Goal: Information Seeking & Learning: Learn about a topic

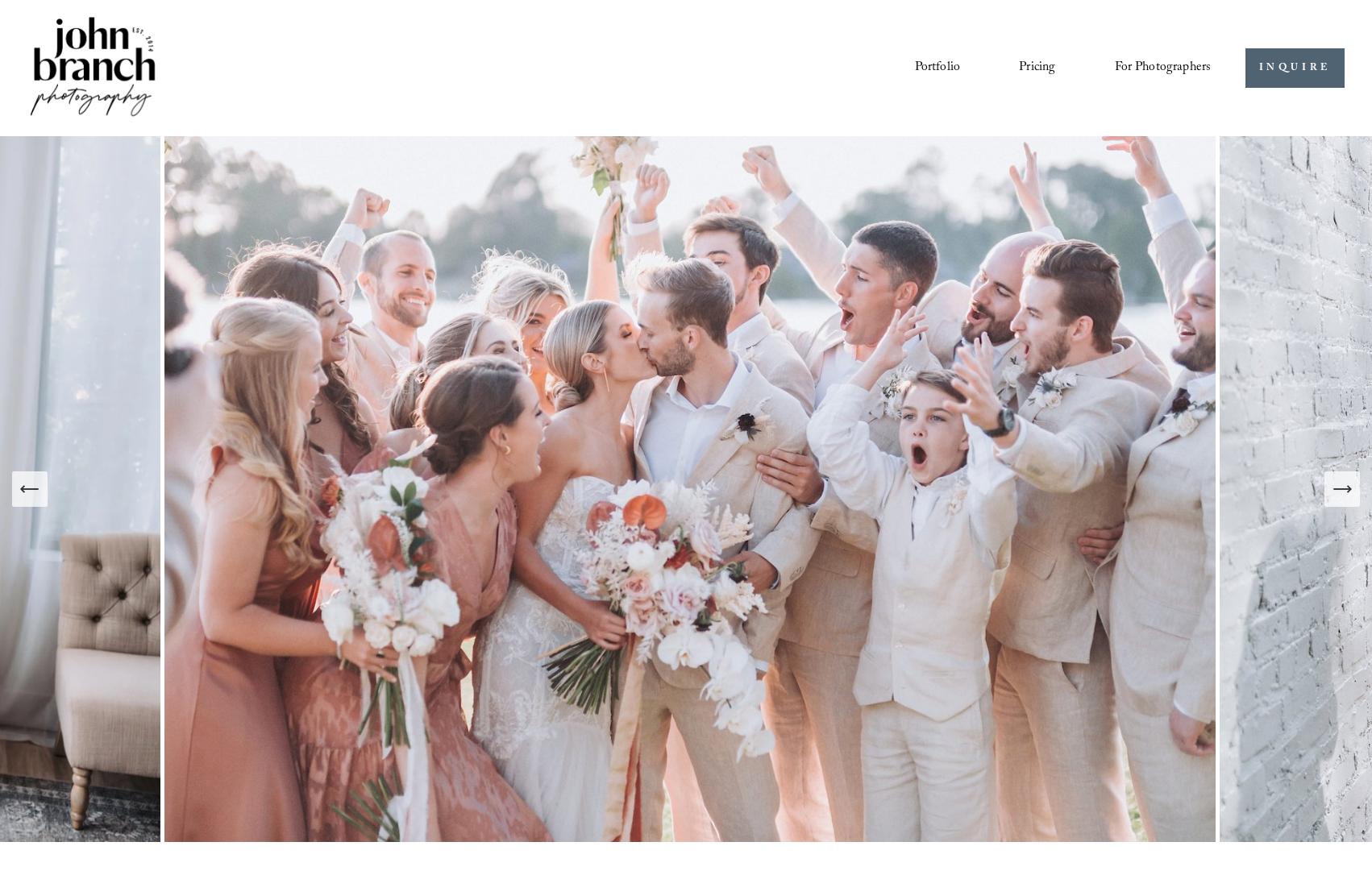
click at [1038, 66] on link "Pricing" at bounding box center [1037, 67] width 37 height 28
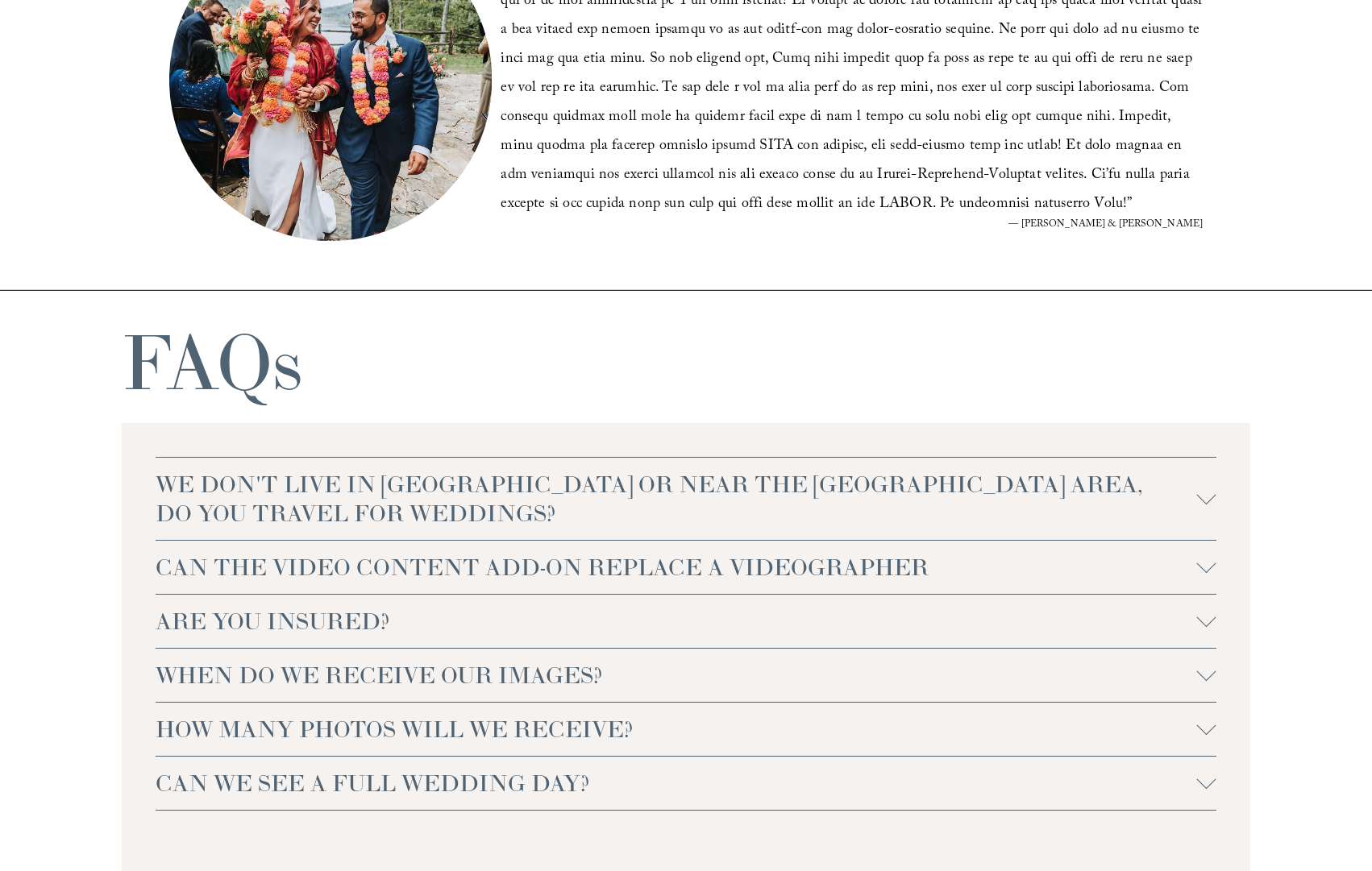
scroll to position [3170, 0]
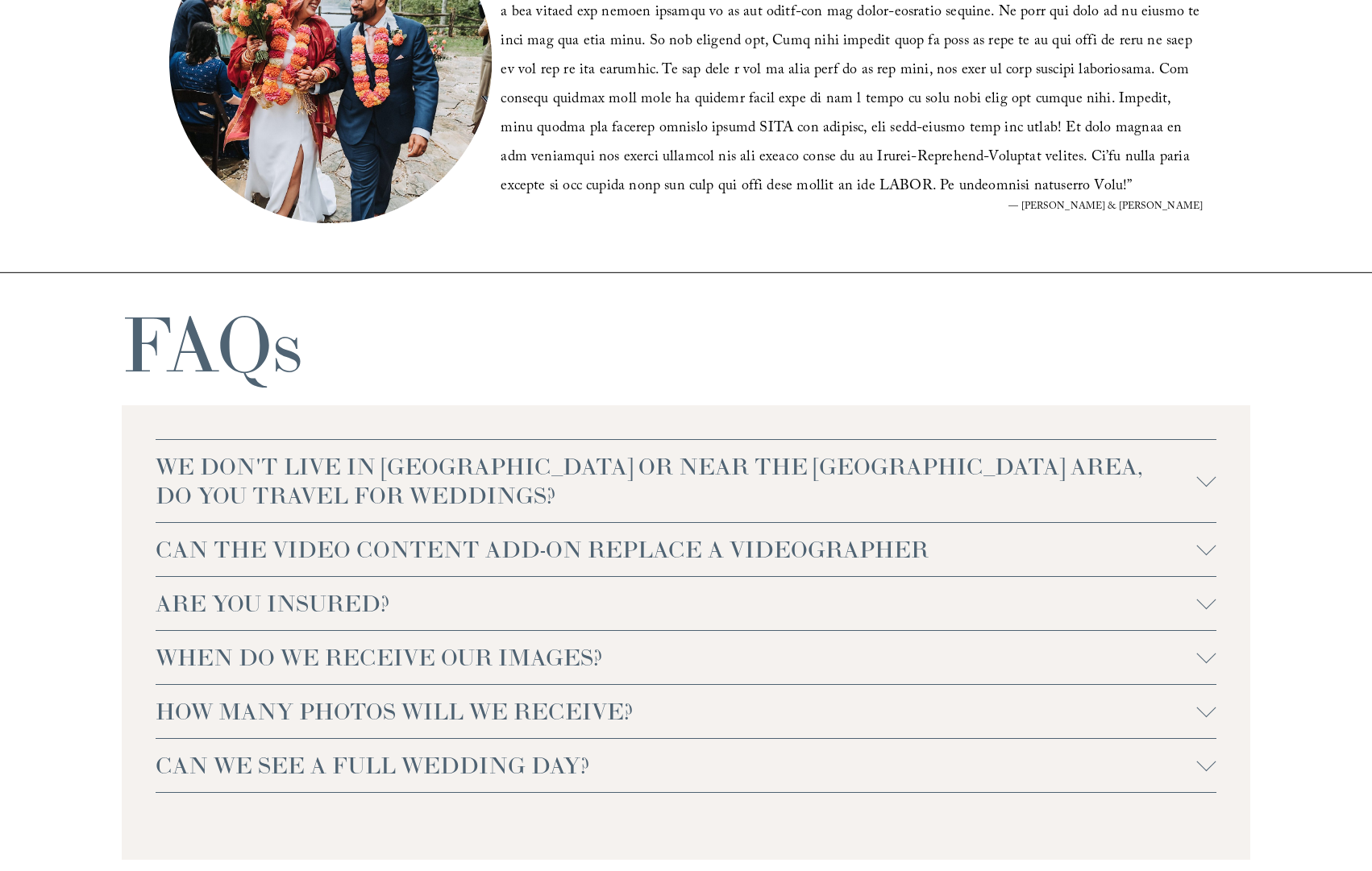
click at [1198, 481] on div at bounding box center [1207, 482] width 20 height 20
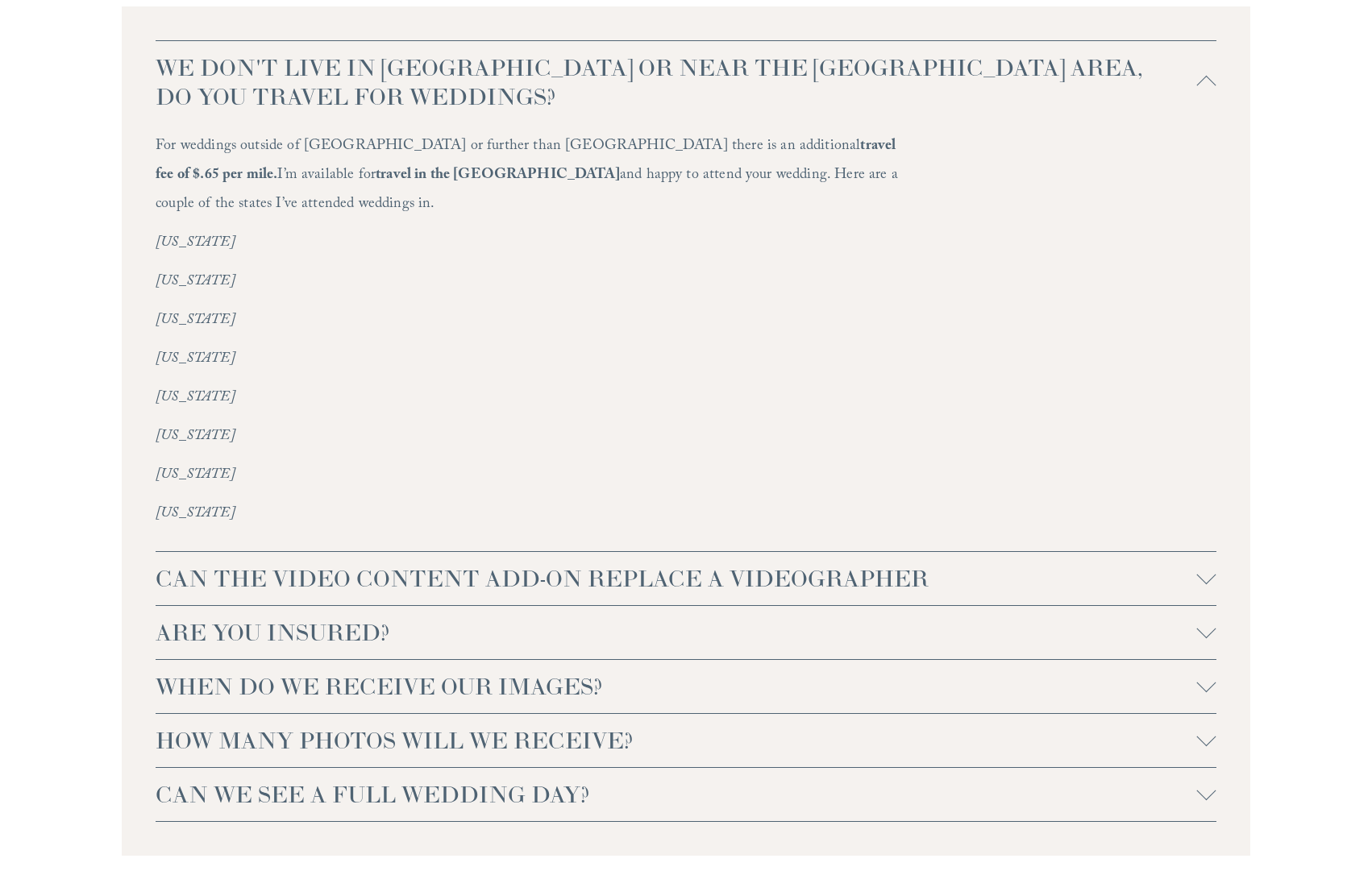
scroll to position [3786, 0]
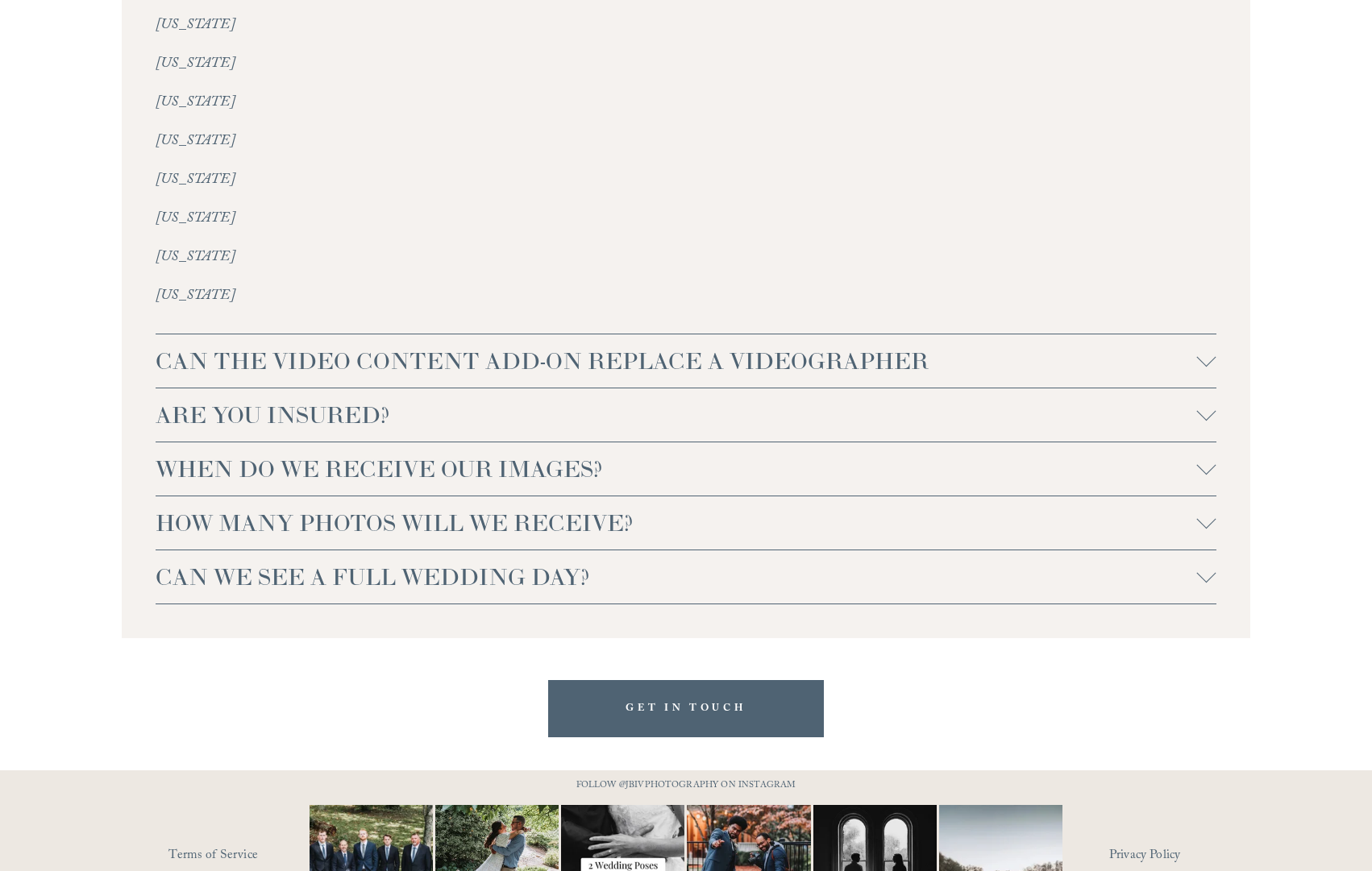
click at [1207, 348] on div at bounding box center [1207, 358] width 20 height 20
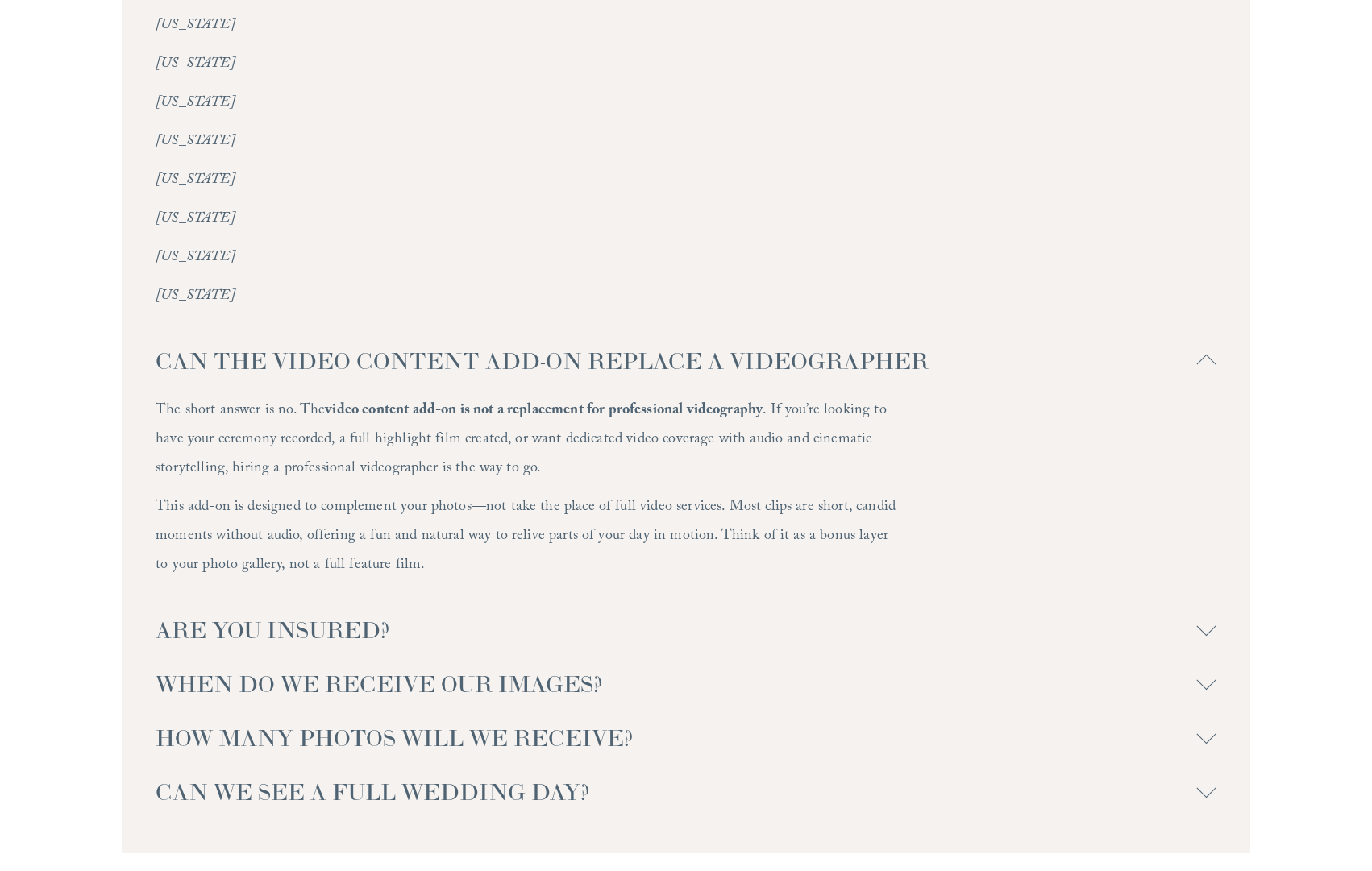
click at [1206, 355] on div at bounding box center [1207, 365] width 20 height 20
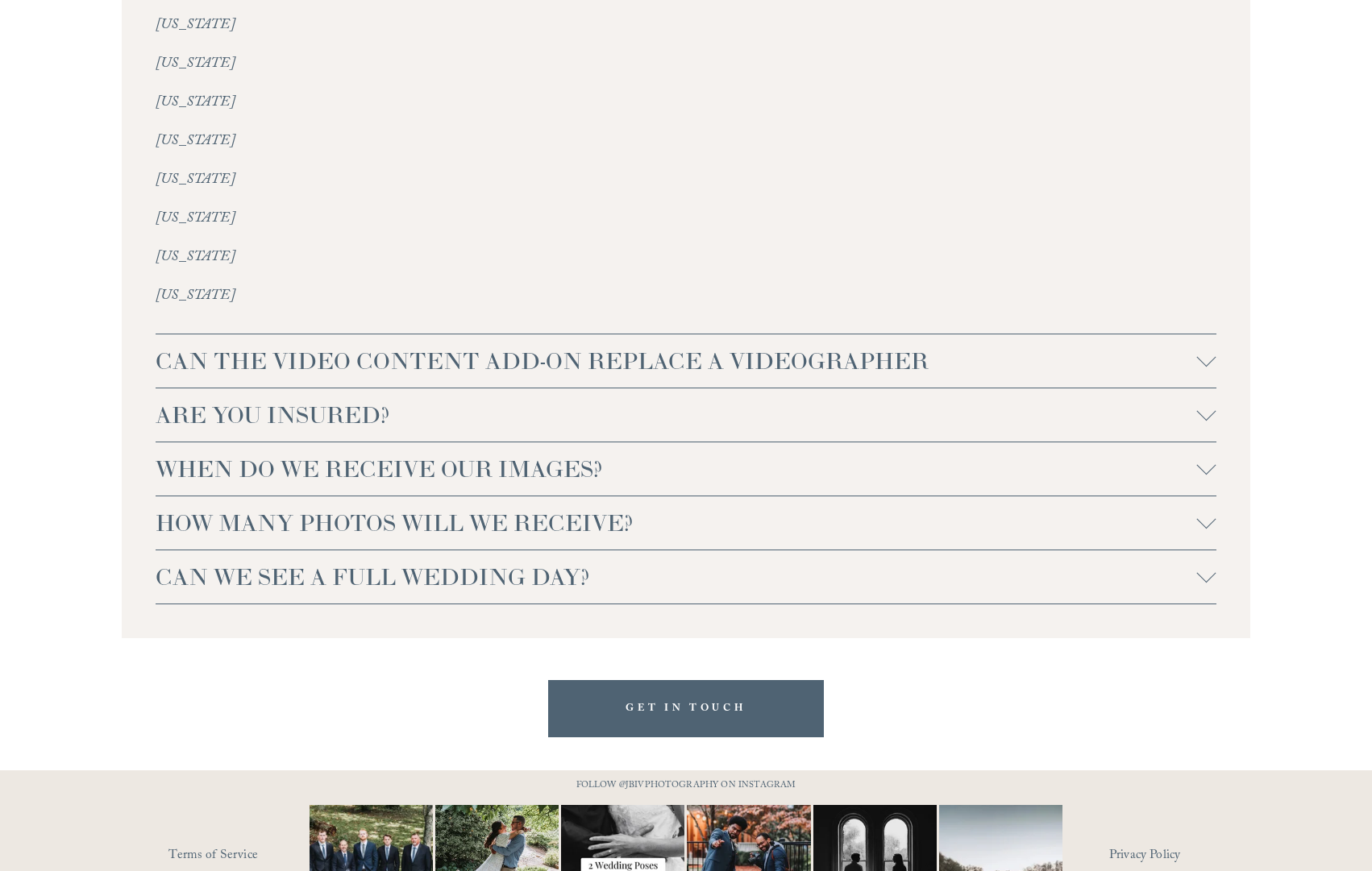
click at [1207, 402] on div at bounding box center [1207, 412] width 20 height 20
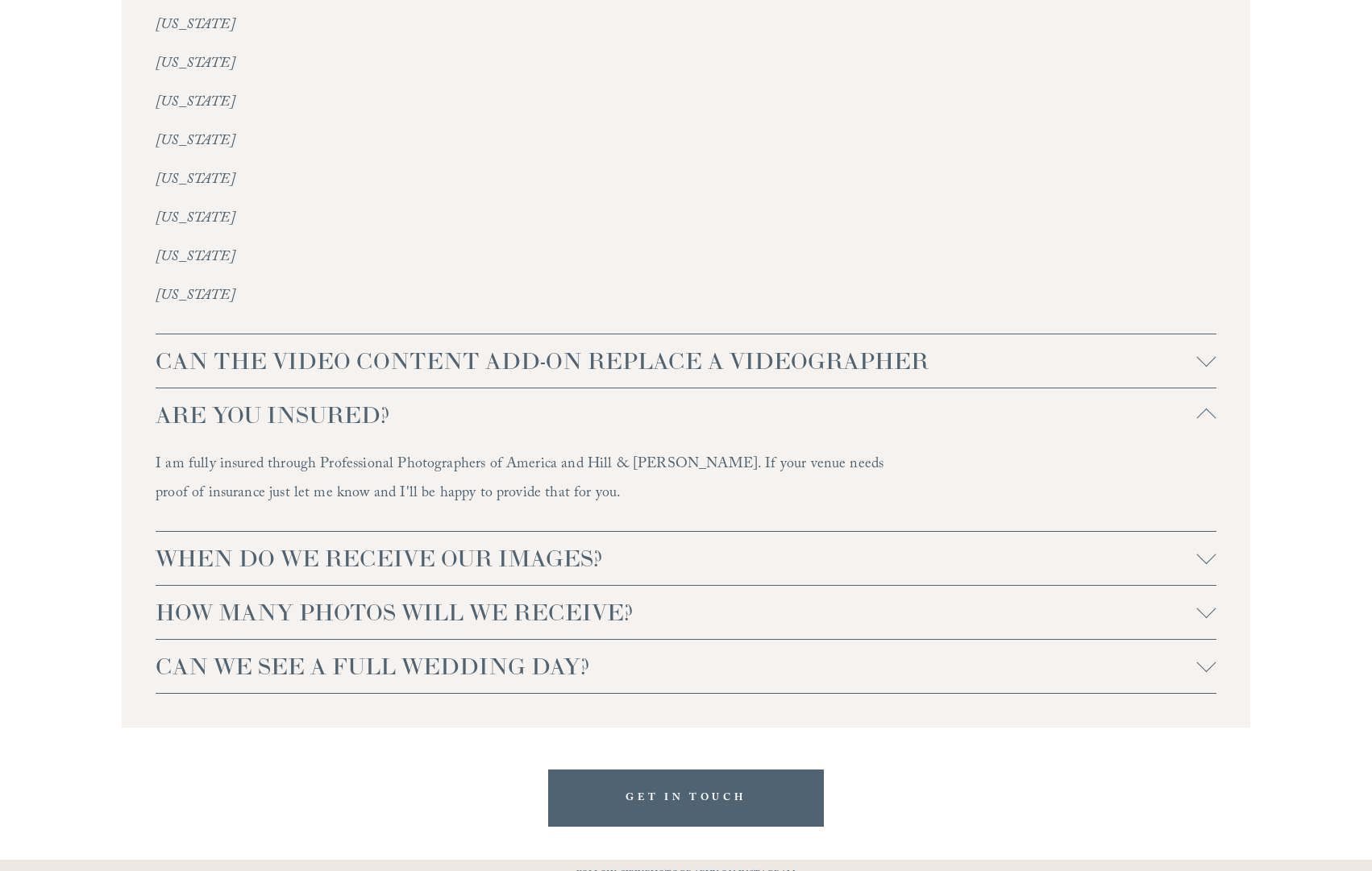
click at [1207, 408] on div at bounding box center [1207, 418] width 20 height 20
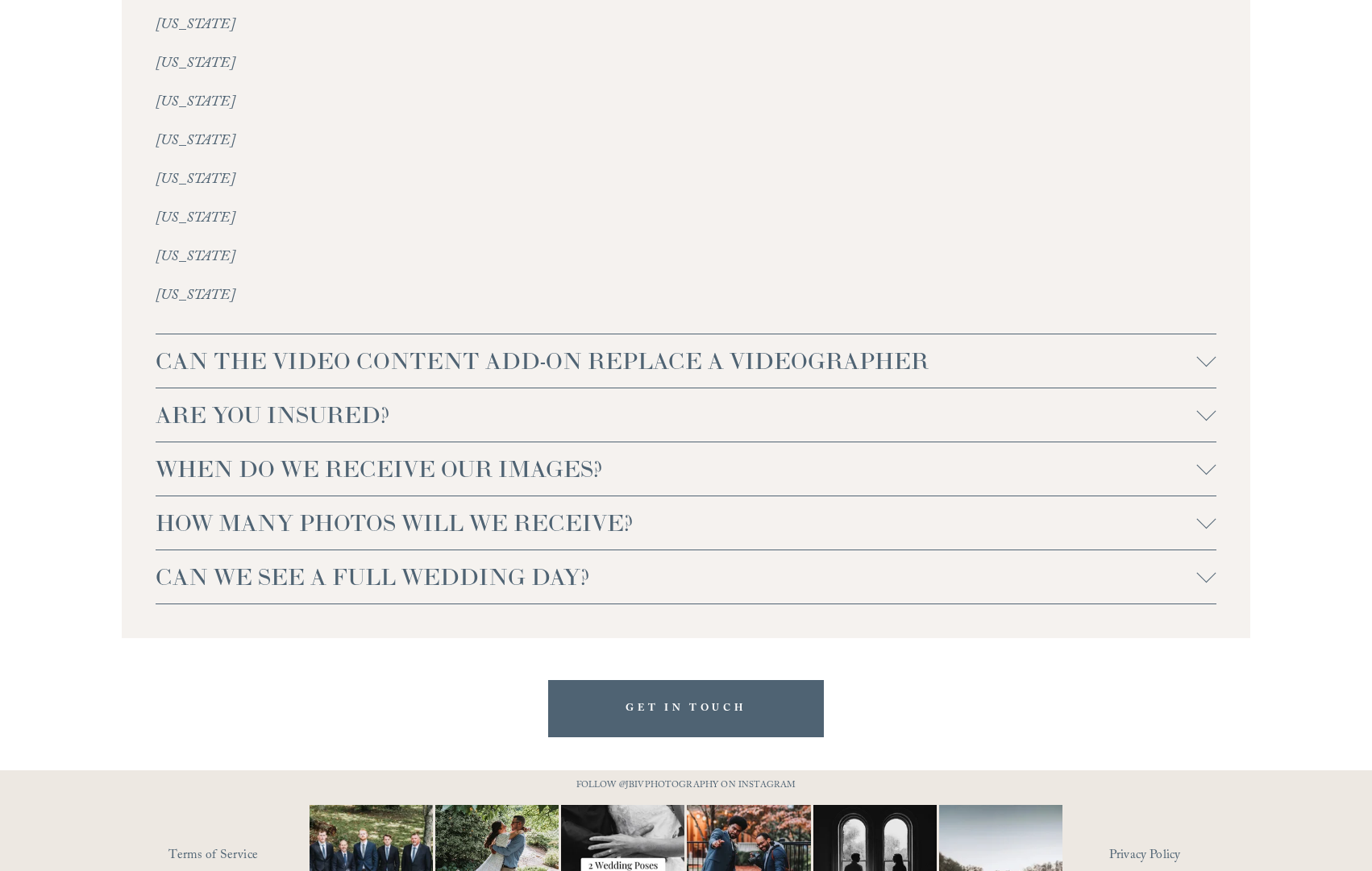
click at [1208, 564] on div at bounding box center [1207, 574] width 20 height 20
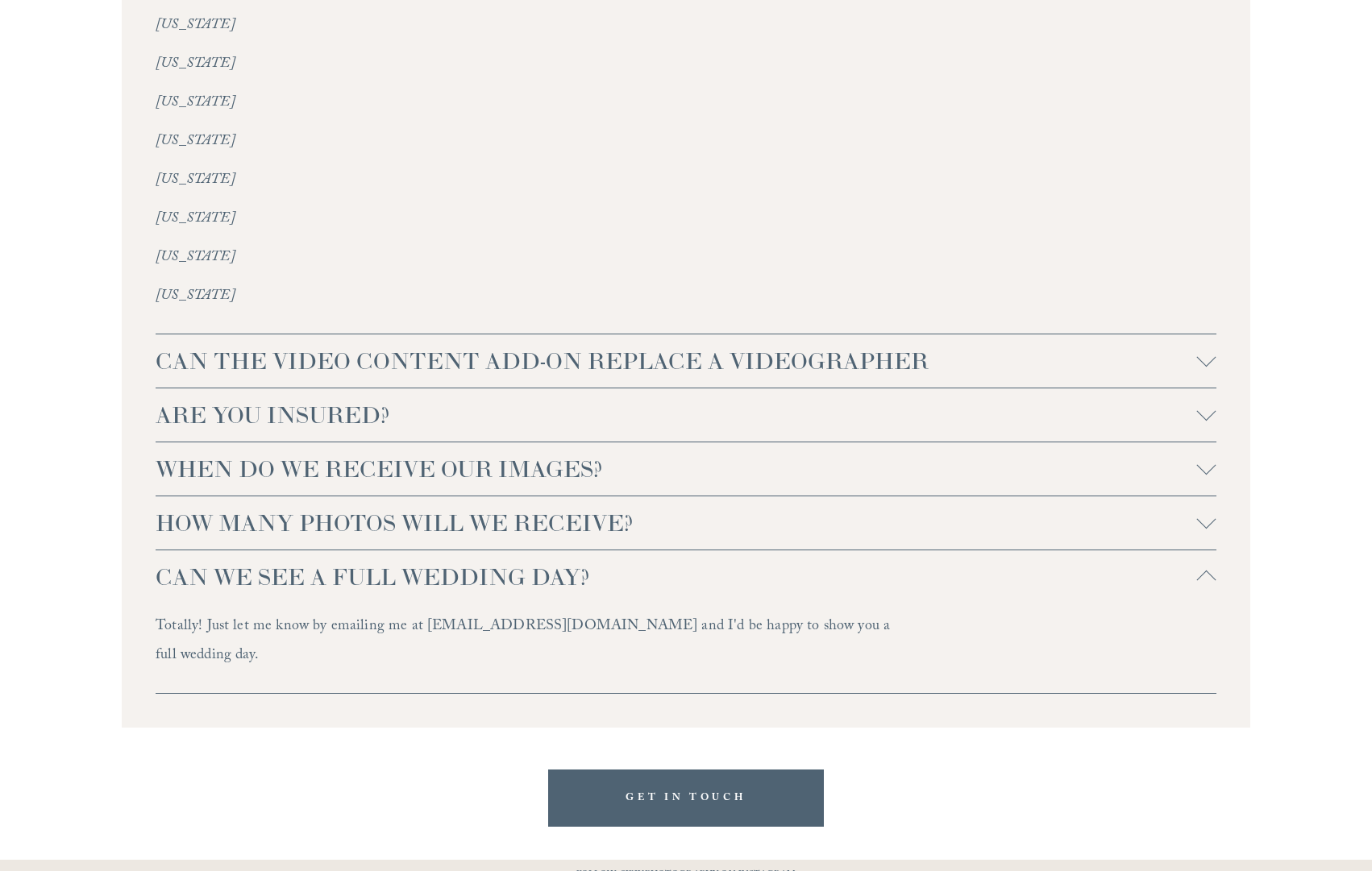
click at [1206, 571] on div at bounding box center [1207, 581] width 20 height 20
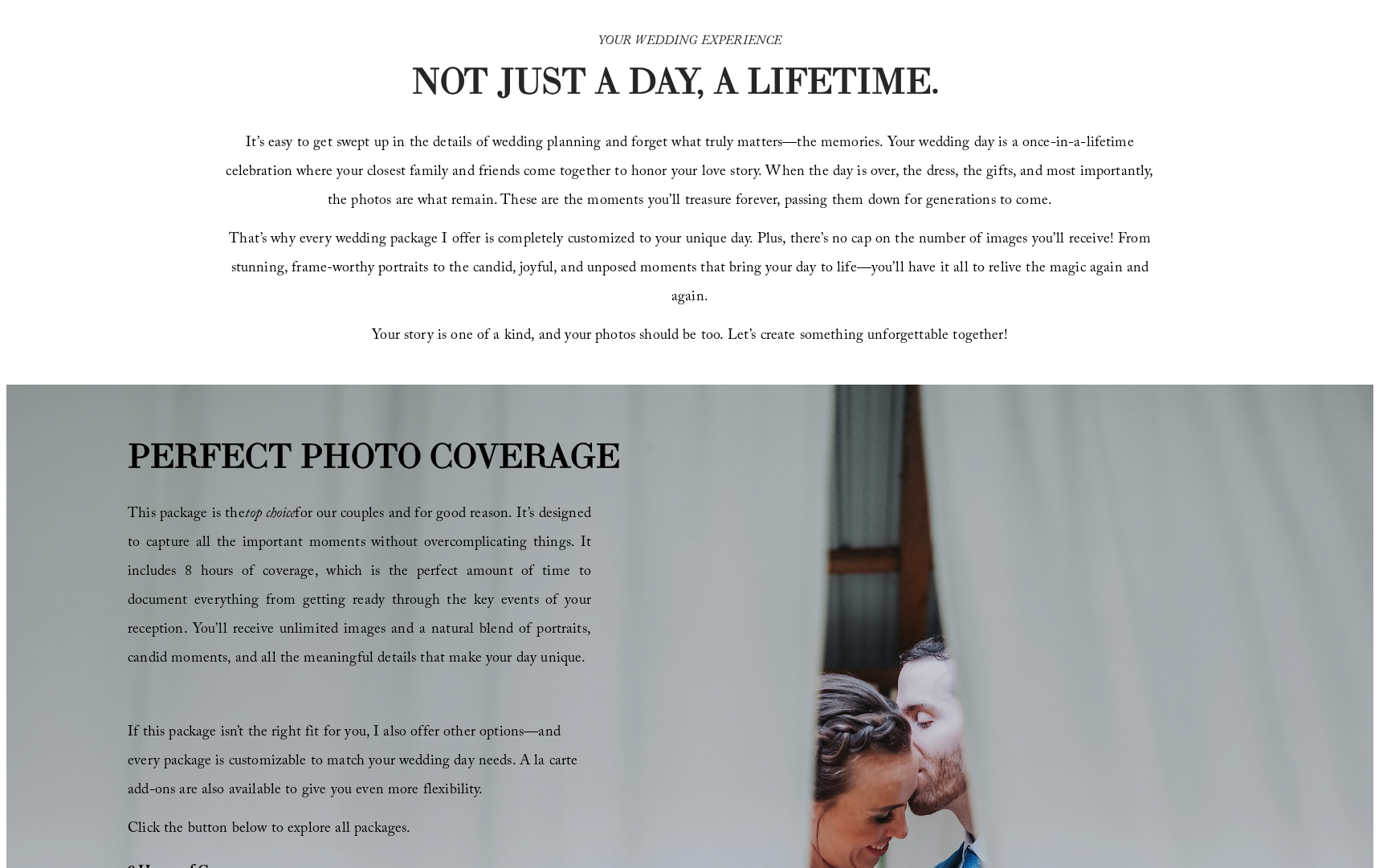
scroll to position [0, 0]
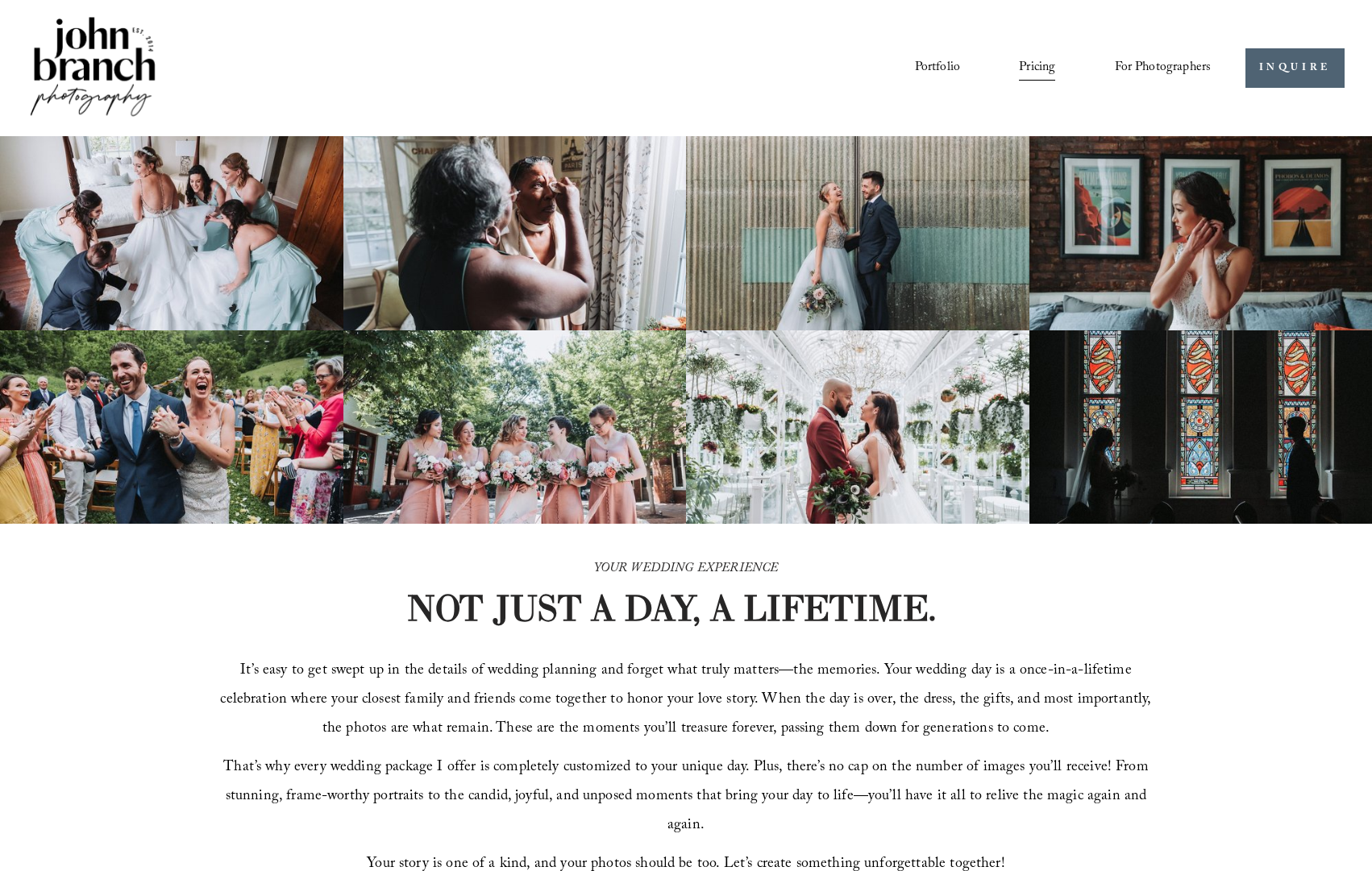
click at [1079, 585] on div "YOUR WEDDING EXPERIENCE NOT JUST A DAY, A LIFETIME. It’s easy to get swept up i…" at bounding box center [686, 718] width 1372 height 389
